Goal: Task Accomplishment & Management: Manage account settings

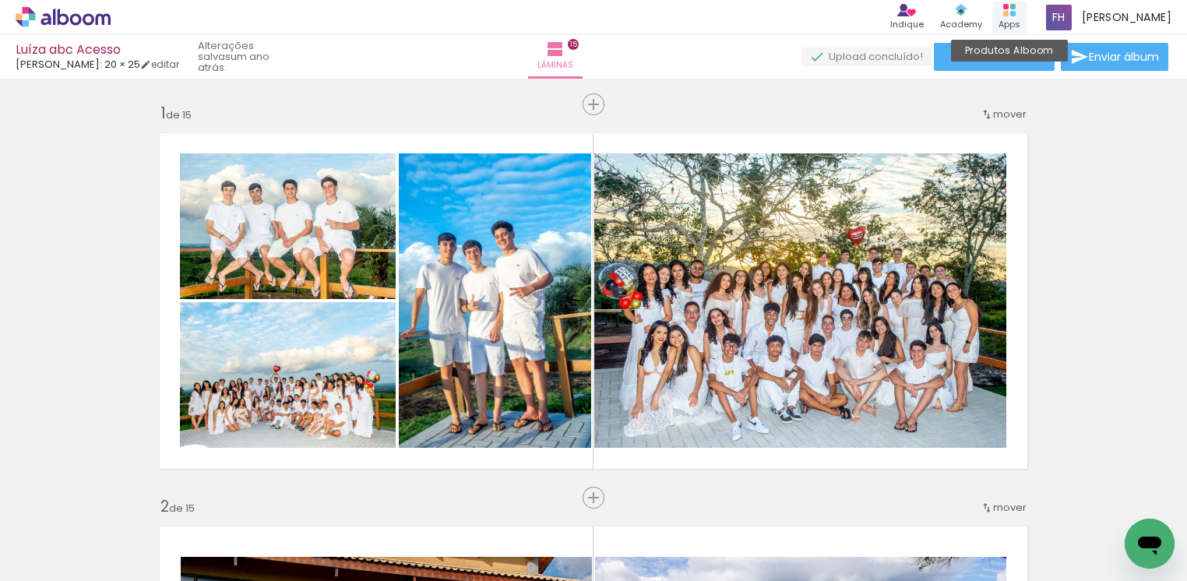
click at [1022, 14] on div "Produtos Alboom Apps" at bounding box center [1009, 18] width 34 height 32
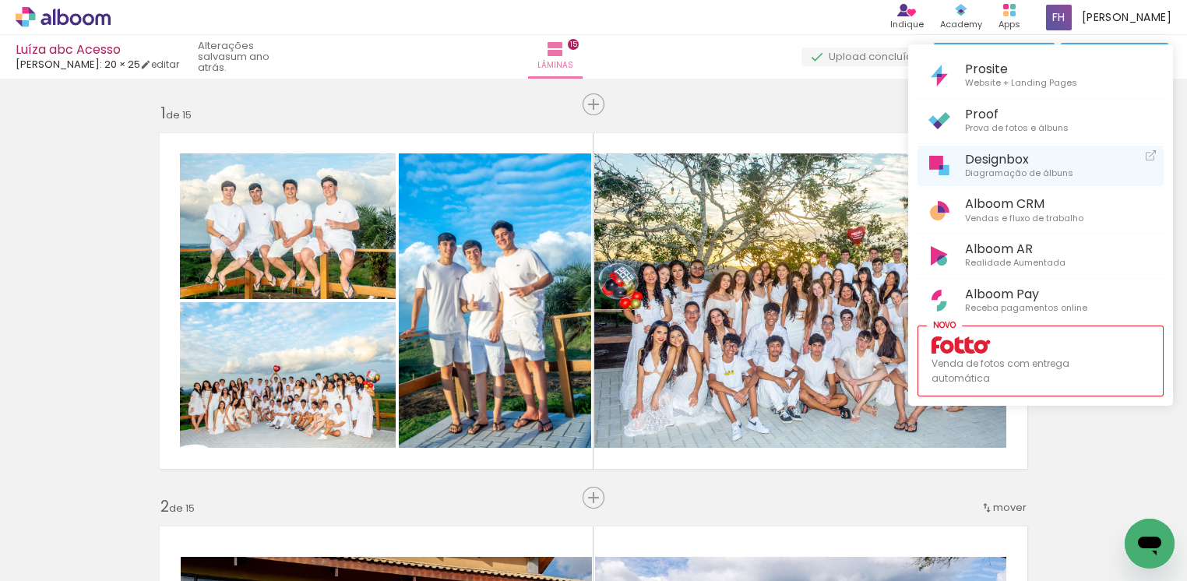
click at [984, 169] on span "Diagramação de álbuns" at bounding box center [1019, 174] width 108 height 14
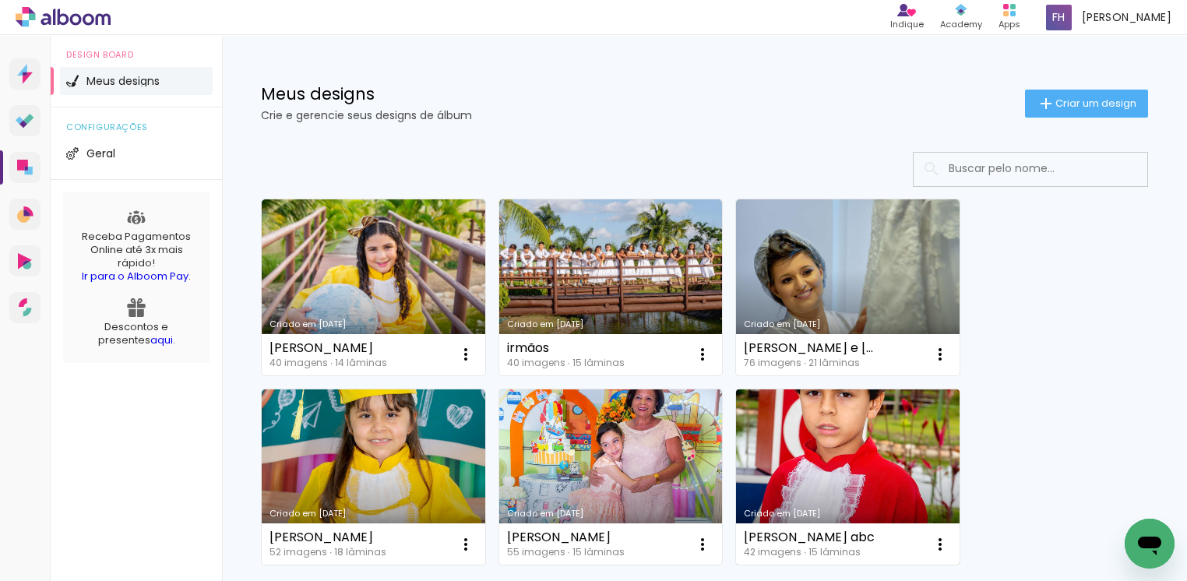
click at [801, 467] on link "Criado em [DATE]" at bounding box center [848, 477] width 224 height 176
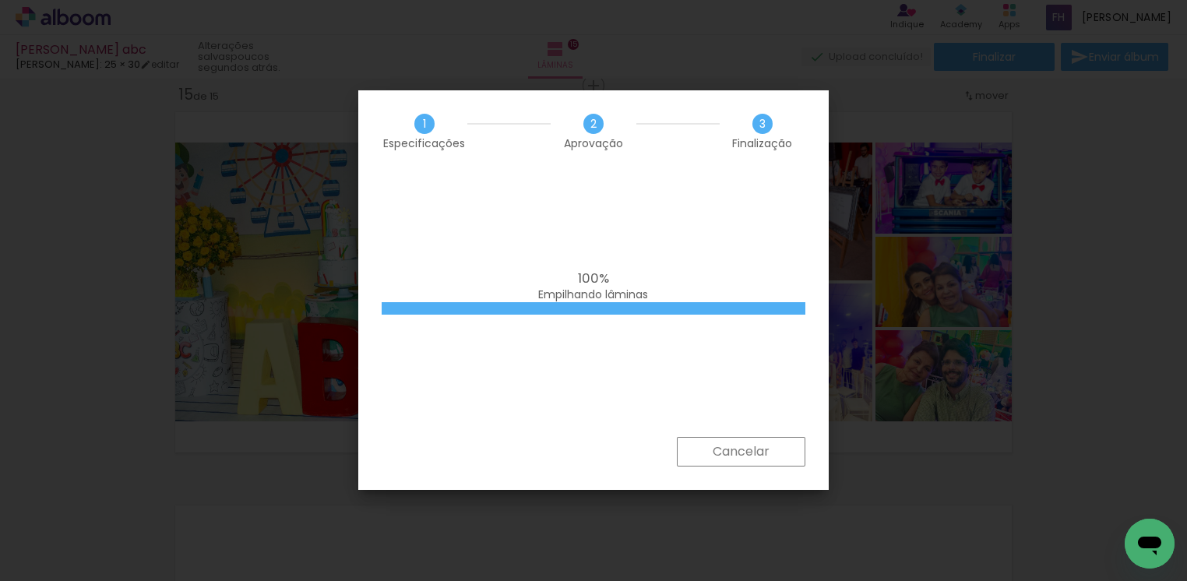
scroll to position [234, 0]
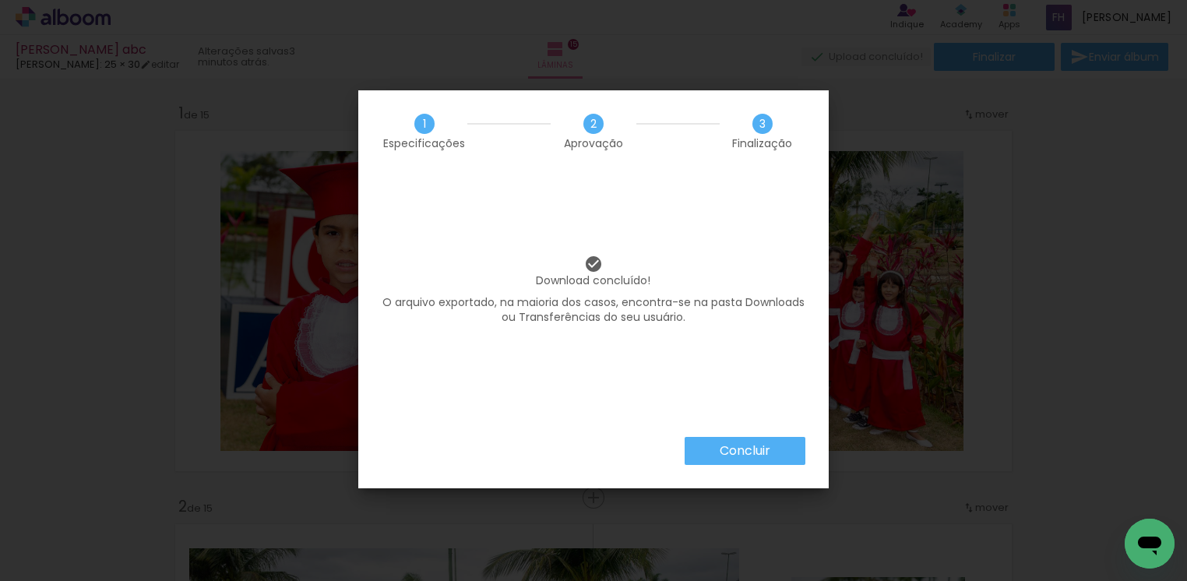
scroll to position [234, 0]
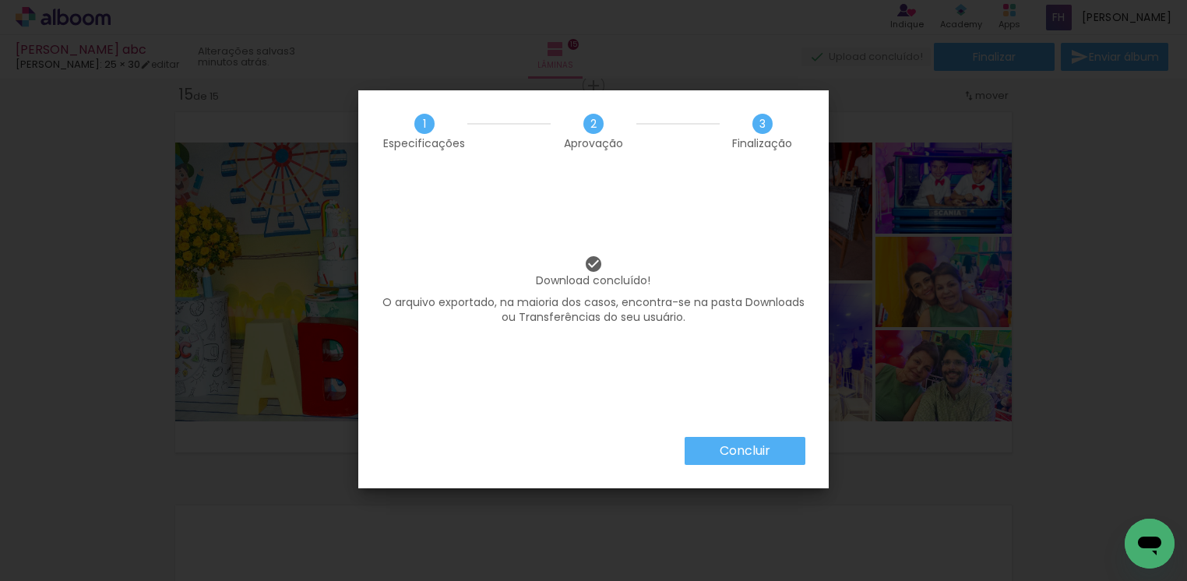
click at [774, 456] on paper-button "Concluir" at bounding box center [745, 451] width 121 height 28
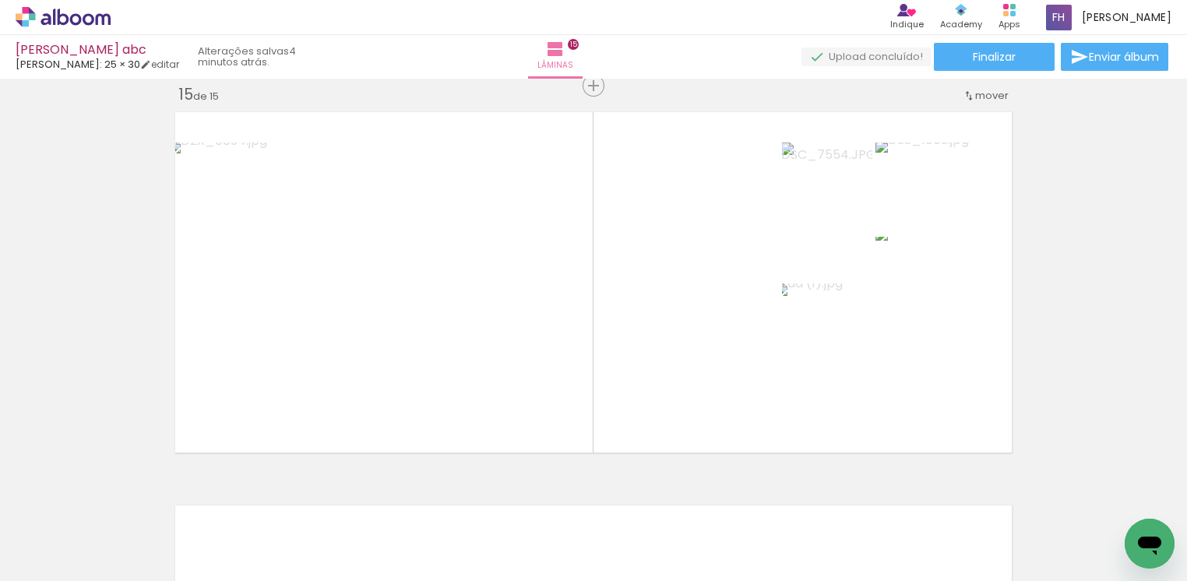
scroll to position [234, 0]
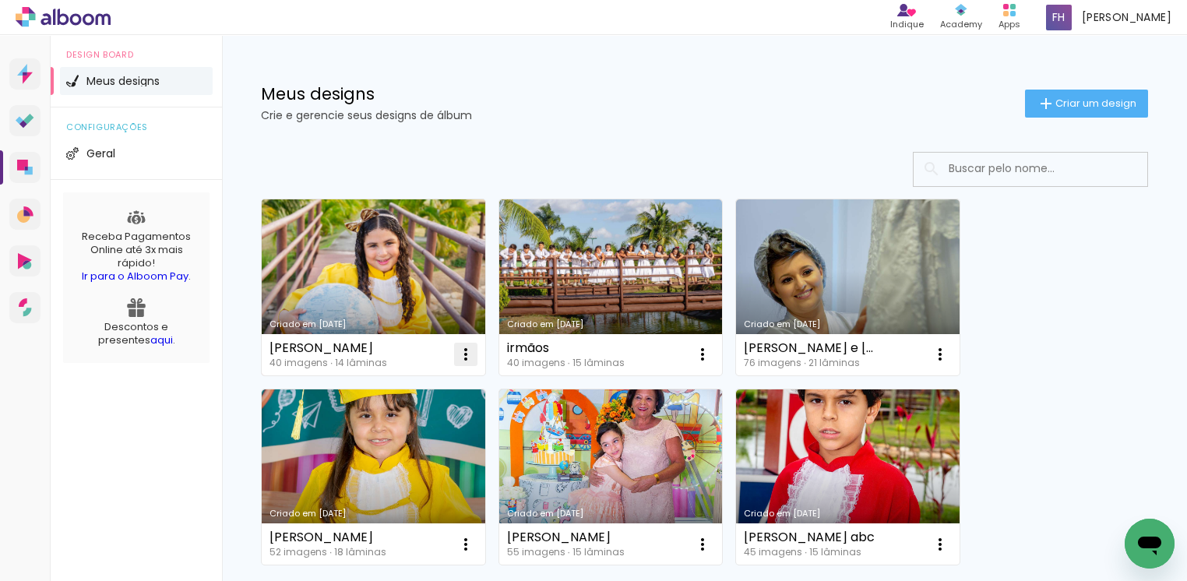
click at [467, 354] on iron-icon at bounding box center [465, 354] width 19 height 19
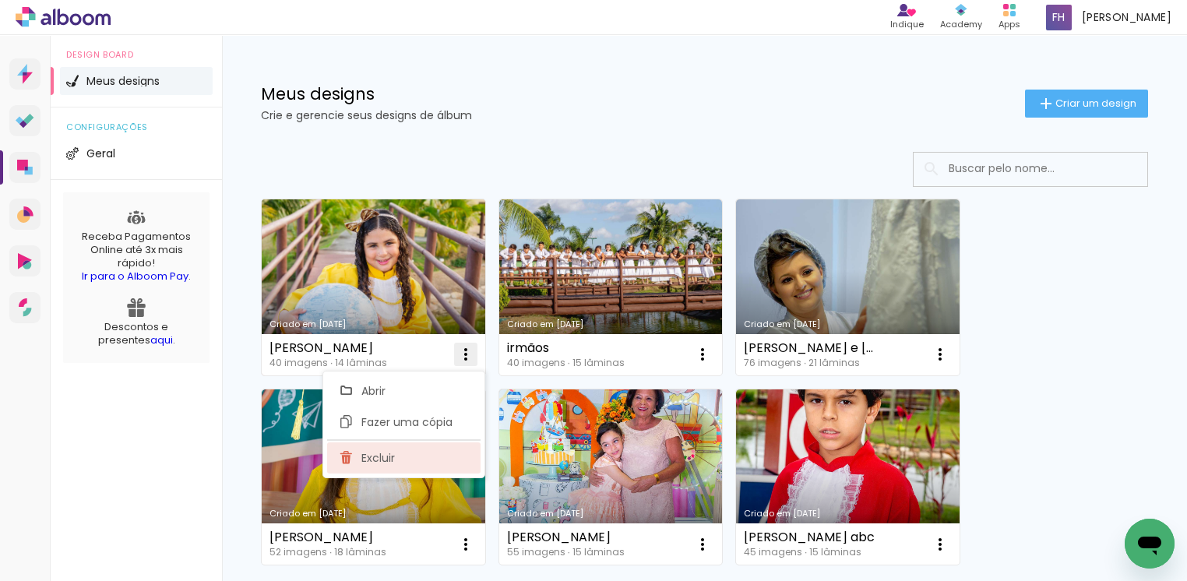
click at [389, 463] on span "Excluir" at bounding box center [377, 458] width 33 height 11
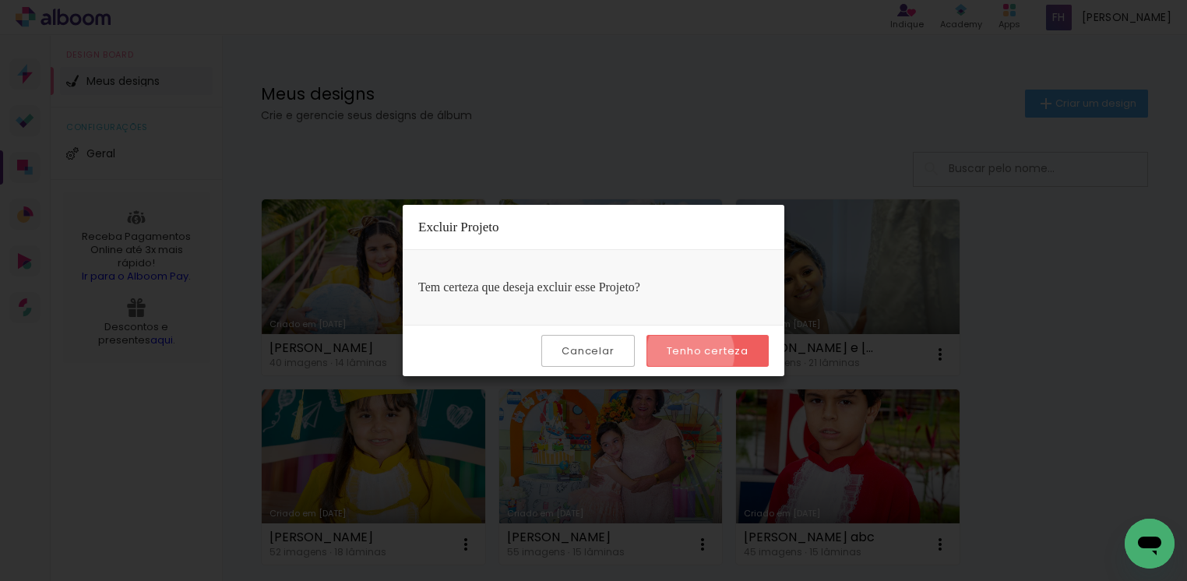
click at [0, 0] on slot "Tenho certeza" at bounding box center [0, 0] width 0 height 0
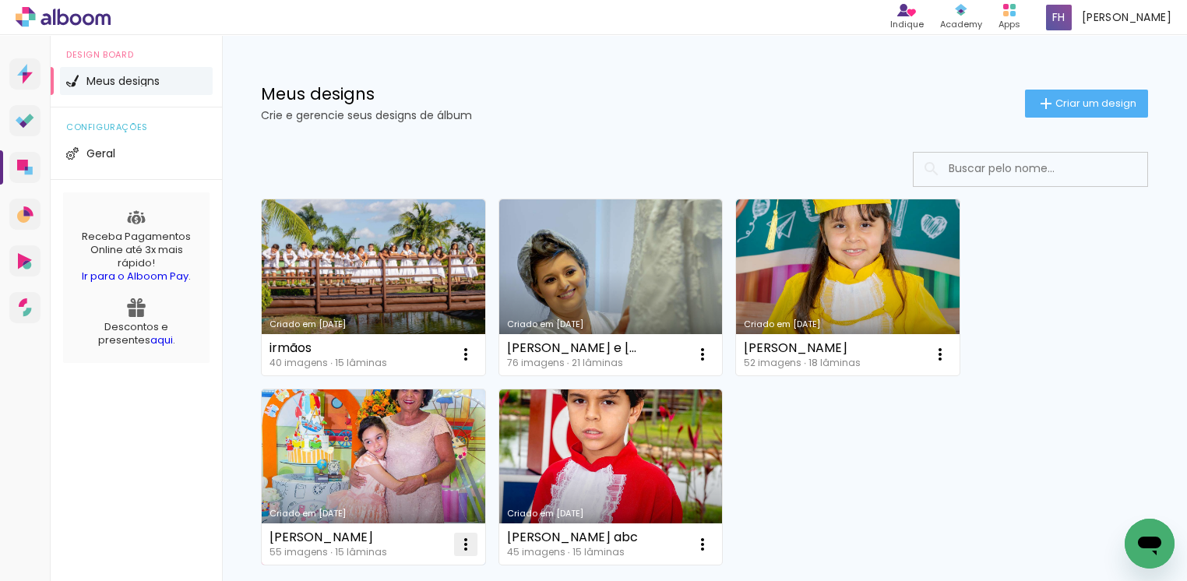
click at [464, 364] on iron-icon at bounding box center [465, 354] width 19 height 19
click at [465, 364] on iron-icon at bounding box center [465, 354] width 19 height 19
click at [466, 364] on iron-icon at bounding box center [465, 354] width 19 height 19
click at [461, 364] on iron-icon at bounding box center [465, 354] width 19 height 19
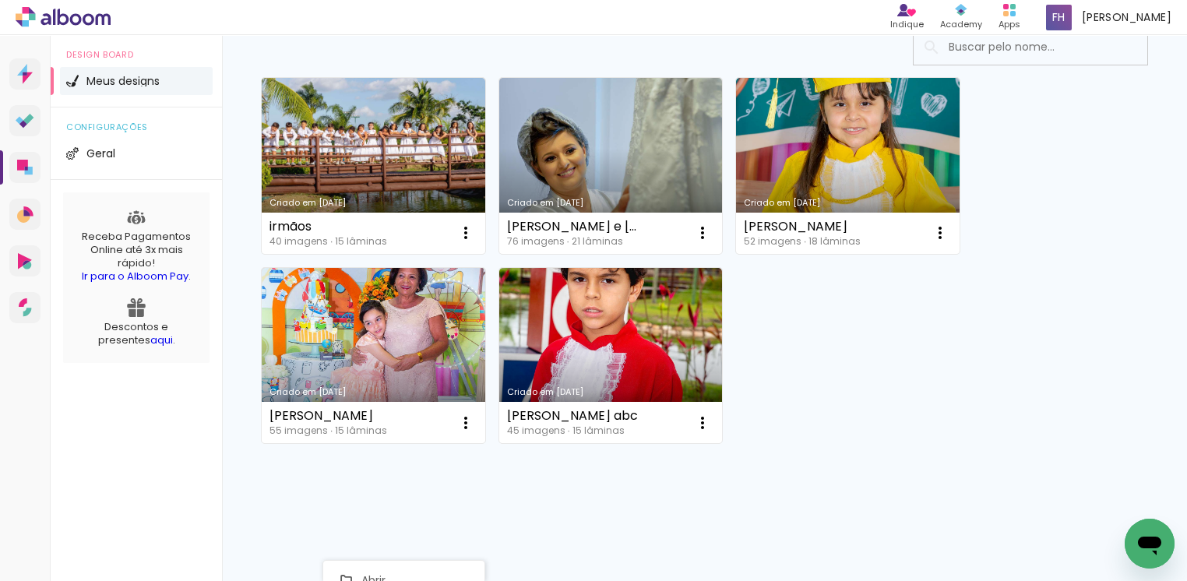
scroll to position [128, 0]
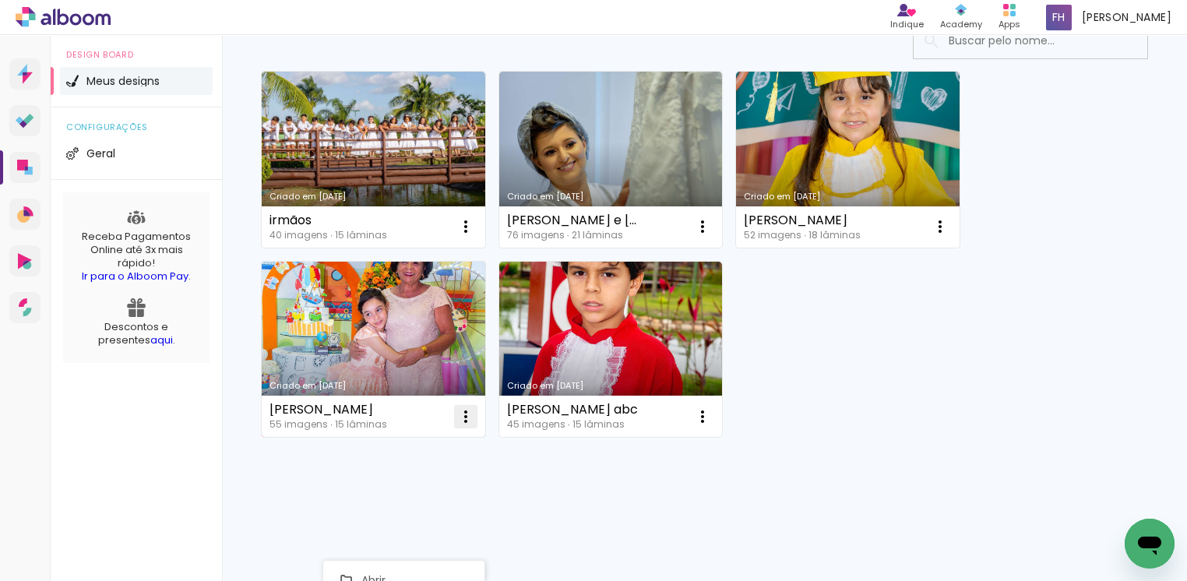
click at [466, 236] on iron-icon at bounding box center [465, 226] width 19 height 19
click at [465, 236] on iron-icon at bounding box center [465, 226] width 19 height 19
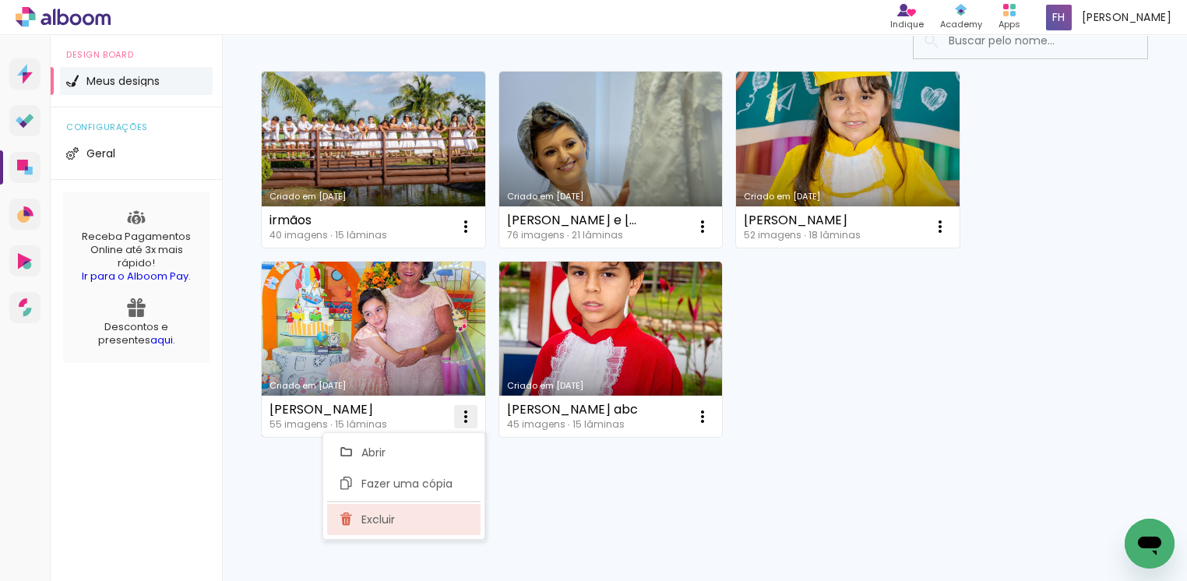
click at [406, 519] on paper-item "Excluir" at bounding box center [403, 519] width 153 height 31
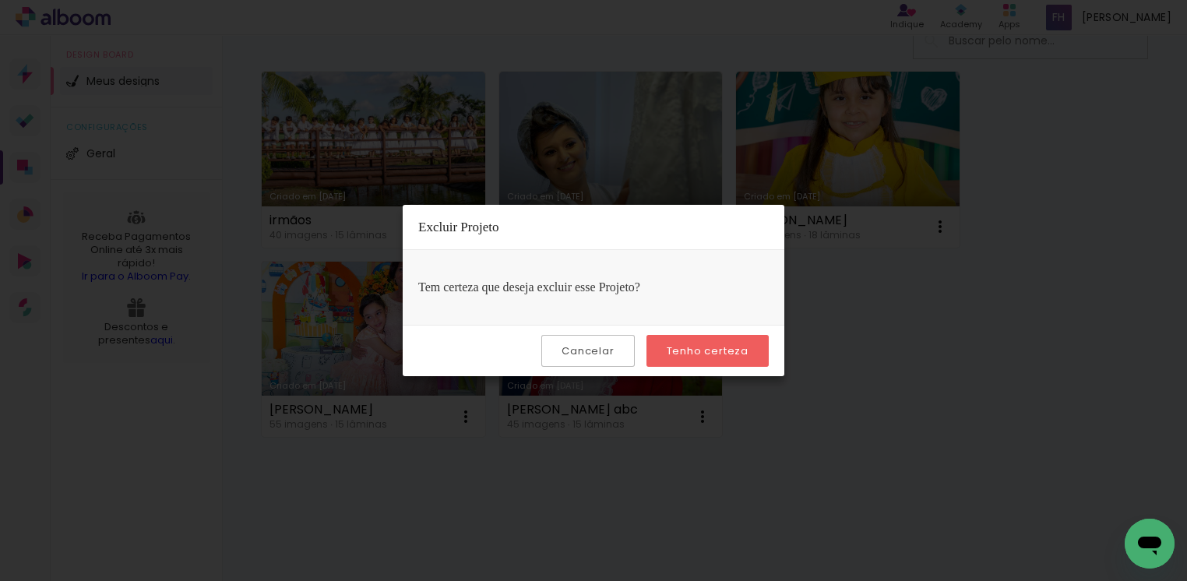
click at [0, 0] on slot "Tenho certeza" at bounding box center [0, 0] width 0 height 0
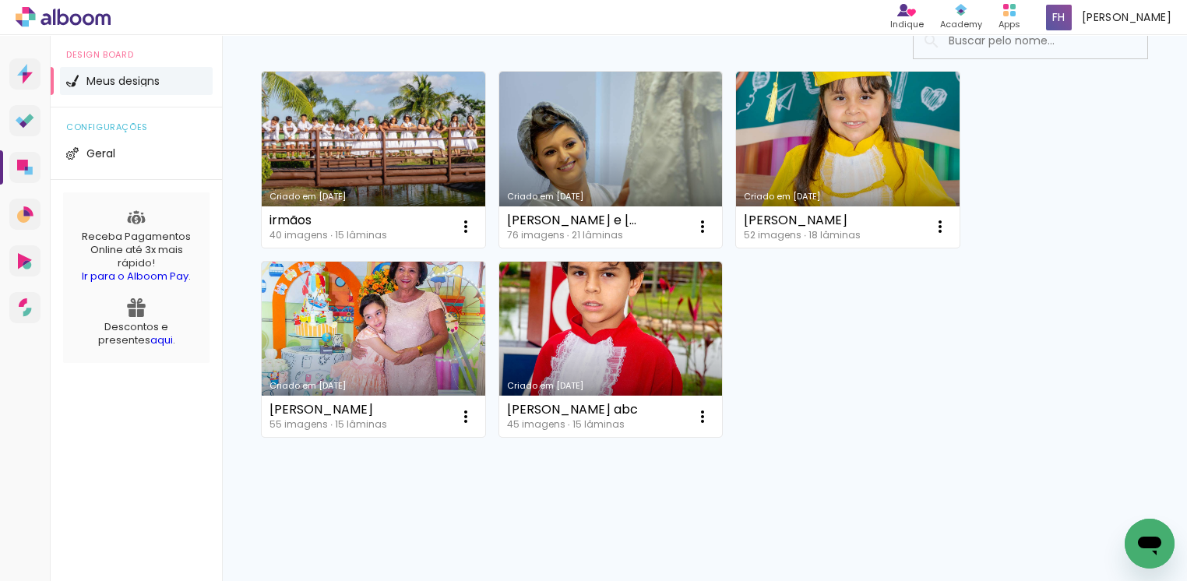
click at [744, 347] on div "Criado em [DATE] irmãos 40 imagens ∙ 15 lâminas Abrir Fazer uma cópia Excluir C…" at bounding box center [704, 253] width 901 height 379
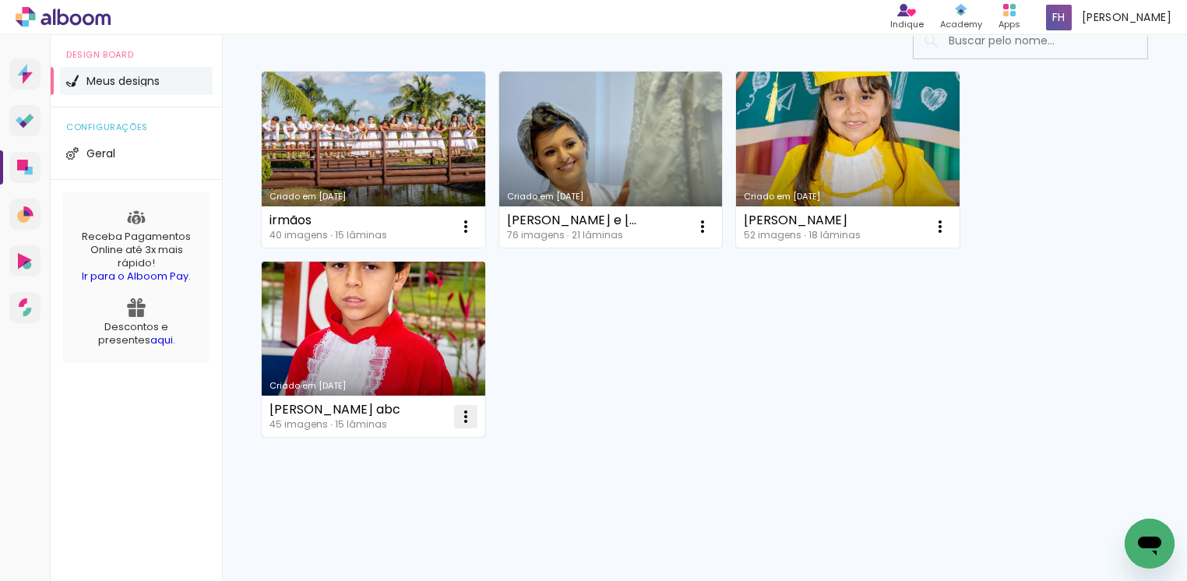
click at [468, 236] on iron-icon at bounding box center [465, 226] width 19 height 19
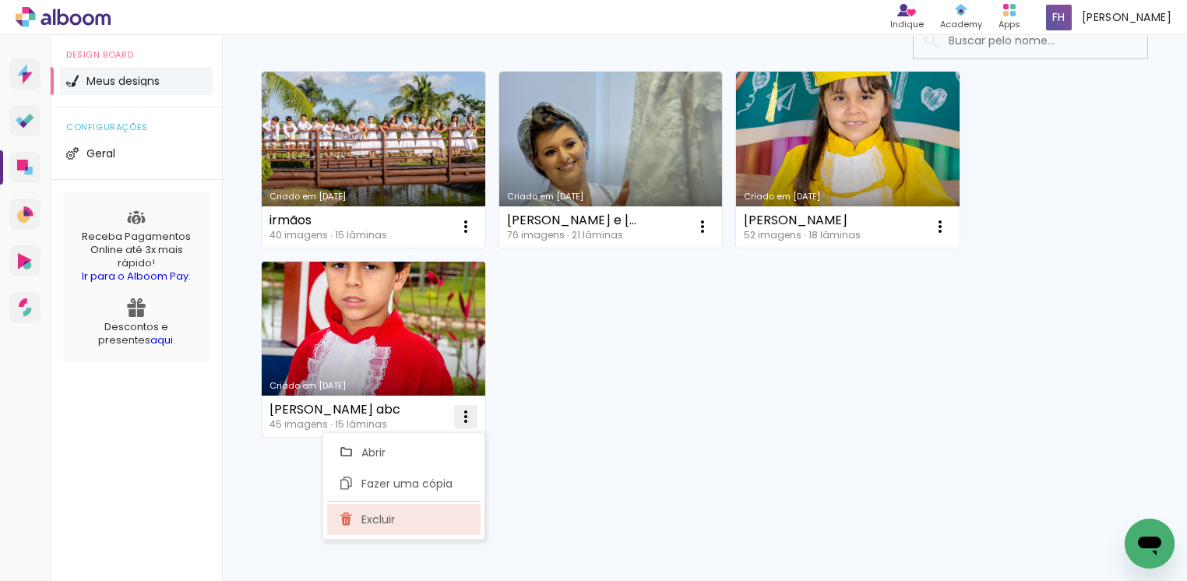
click at [368, 522] on span "Excluir" at bounding box center [377, 519] width 33 height 11
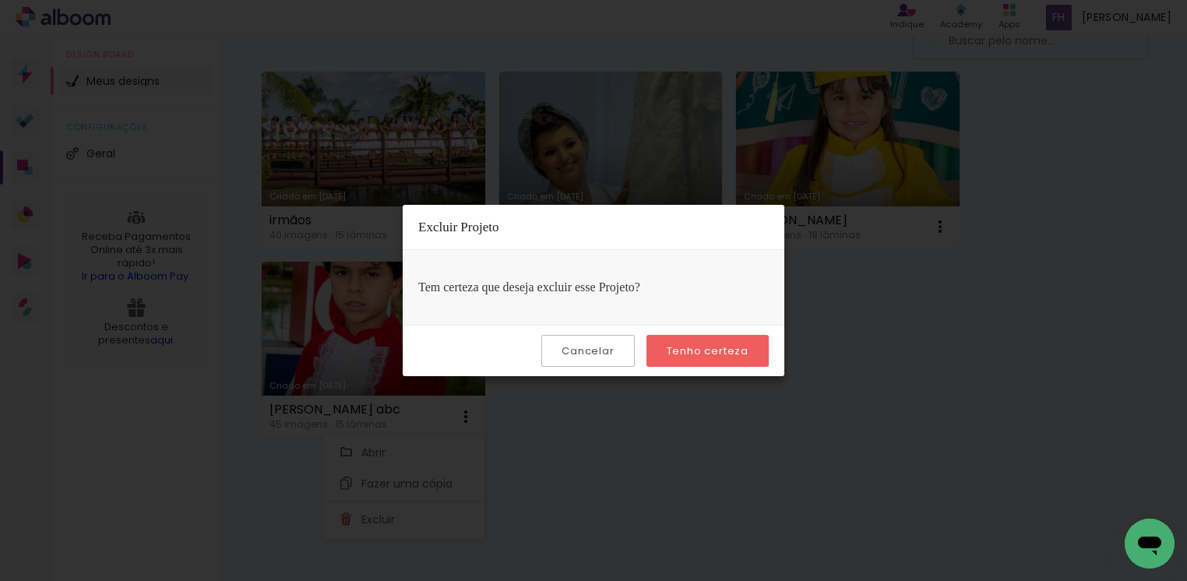
click at [726, 357] on paper-button "Tenho certeza" at bounding box center [708, 351] width 122 height 32
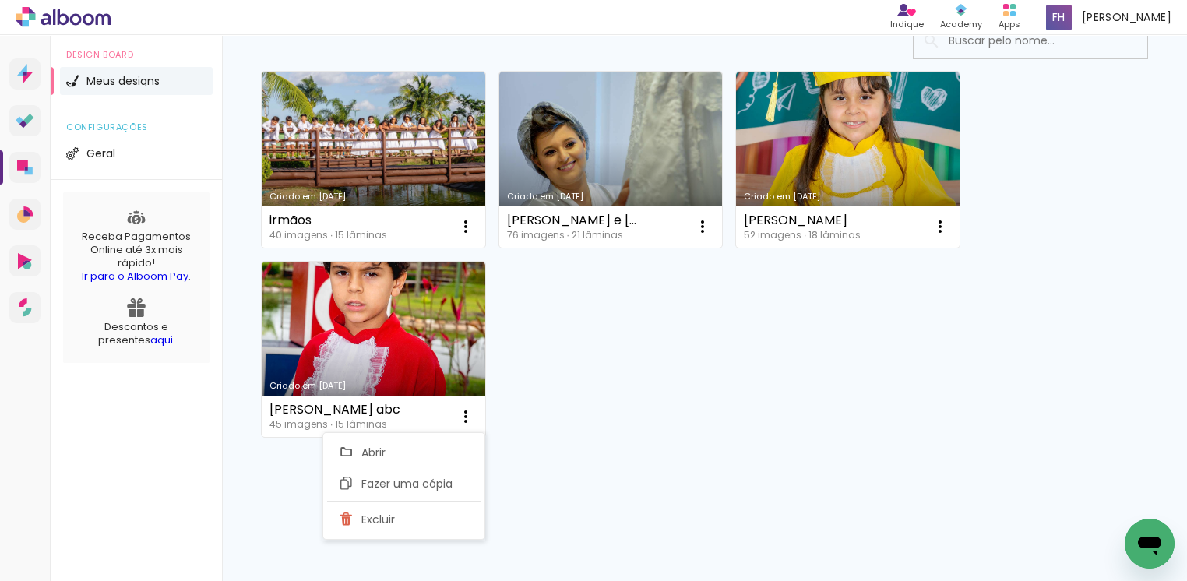
scroll to position [0, 0]
